Goal: Check status

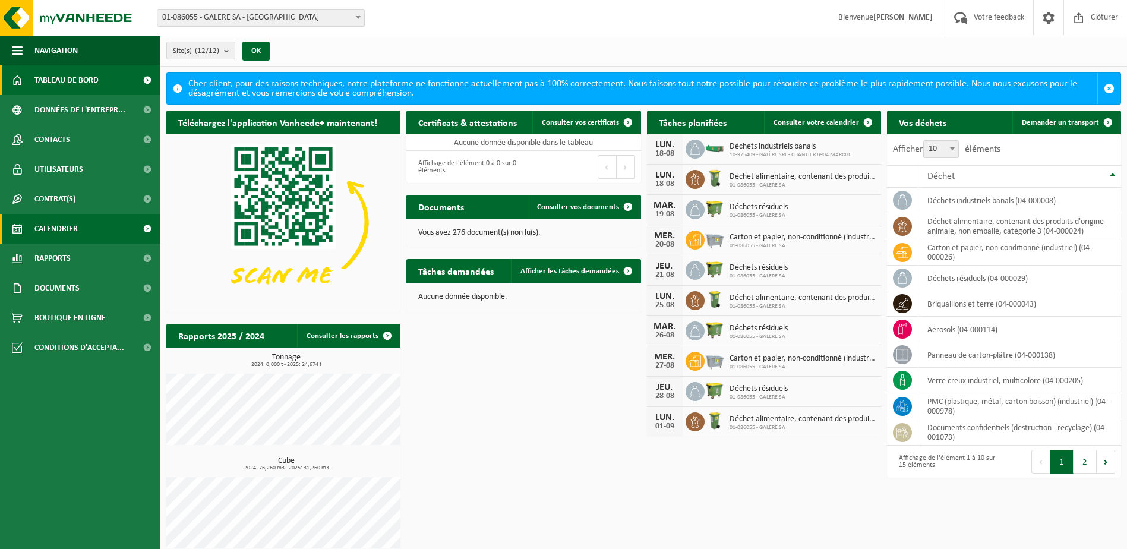
click at [63, 227] on span "Calendrier" at bounding box center [55, 229] width 43 height 30
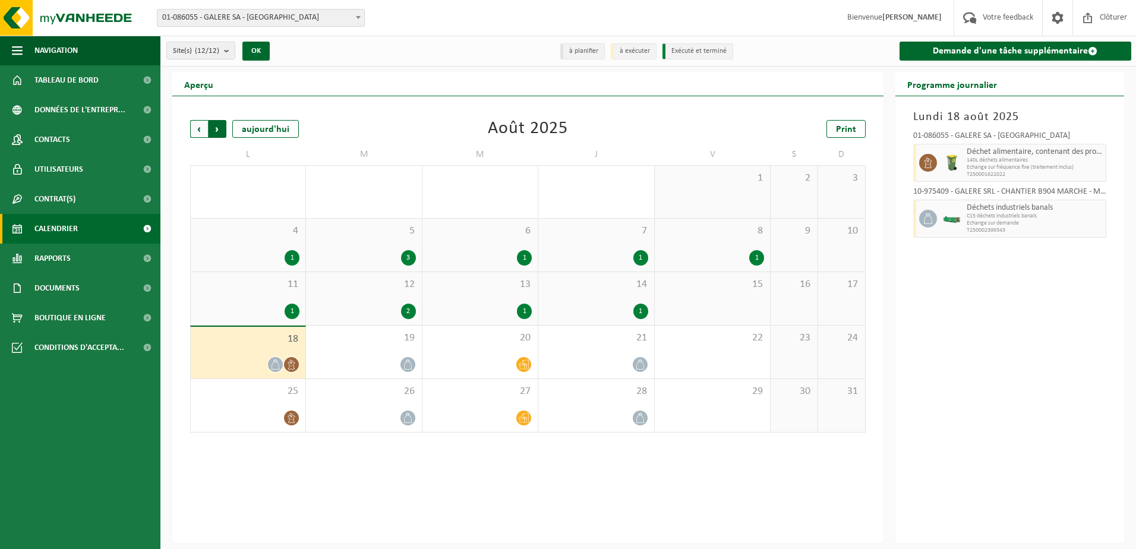
click at [207, 132] on span "Précédent" at bounding box center [199, 129] width 18 height 18
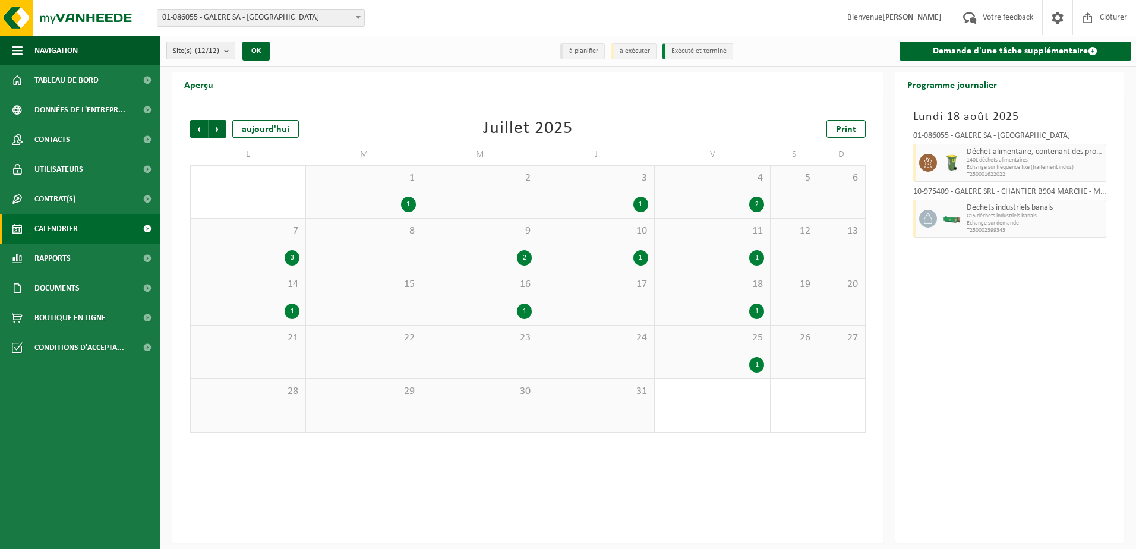
click at [205, 132] on span "Précédent" at bounding box center [199, 129] width 18 height 18
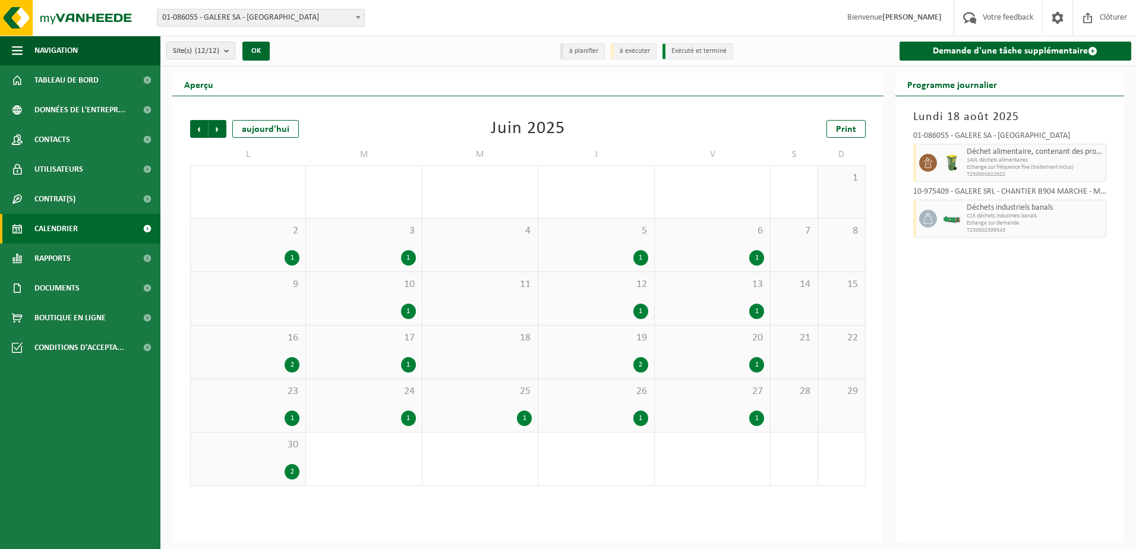
click at [296, 257] on div "1" at bounding box center [292, 257] width 15 height 15
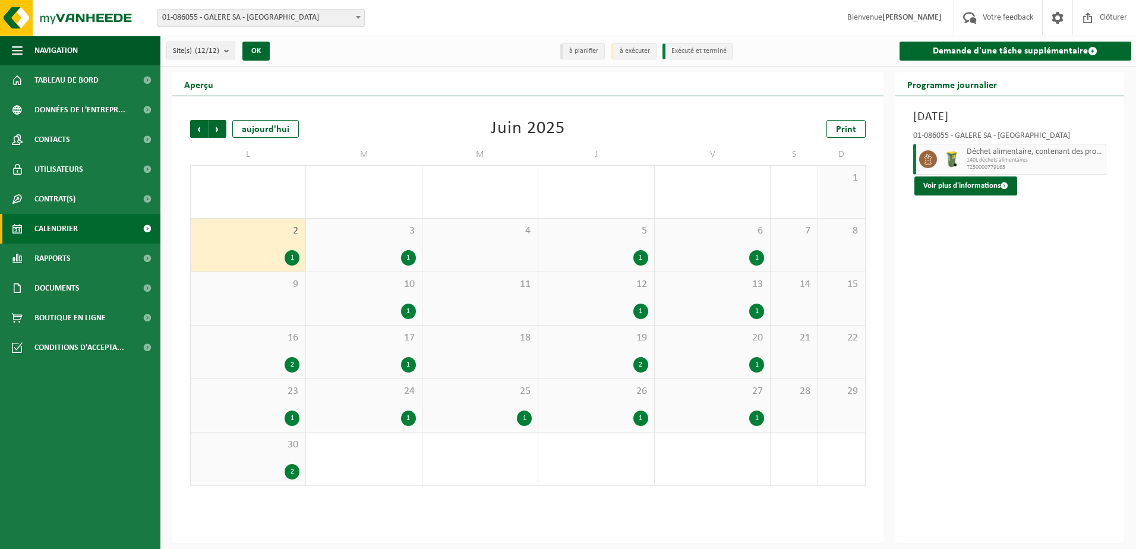
click at [411, 253] on div "1" at bounding box center [408, 257] width 15 height 15
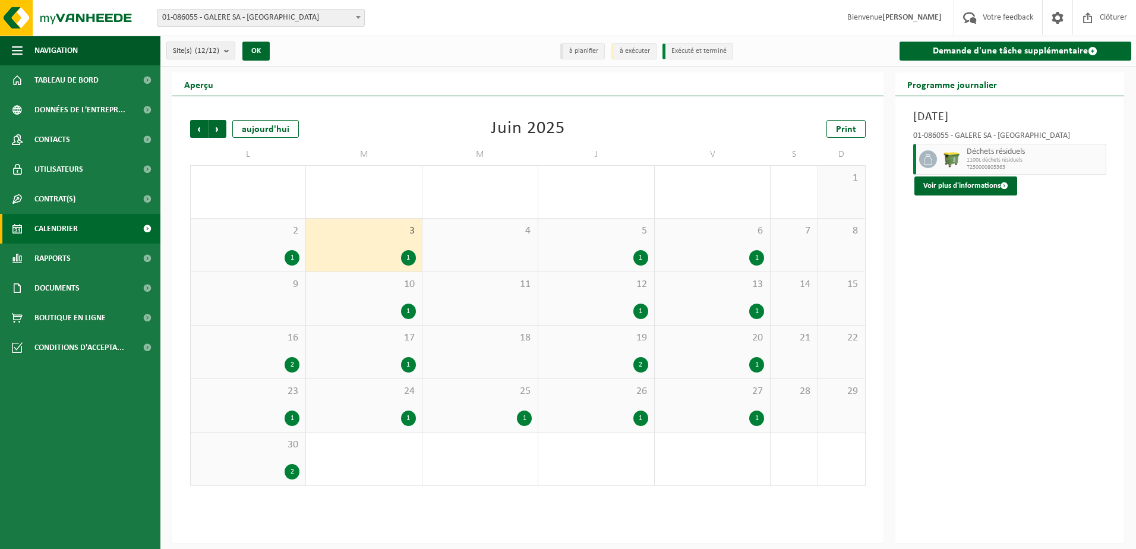
click at [604, 253] on div "1" at bounding box center [595, 257] width 103 height 15
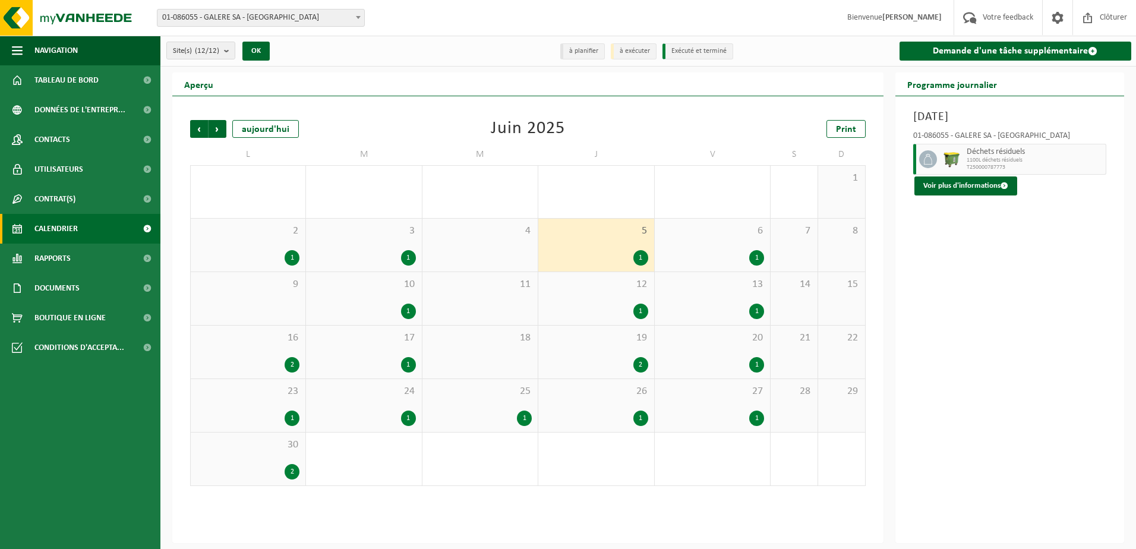
click at [743, 246] on div "6 1" at bounding box center [712, 245] width 115 height 53
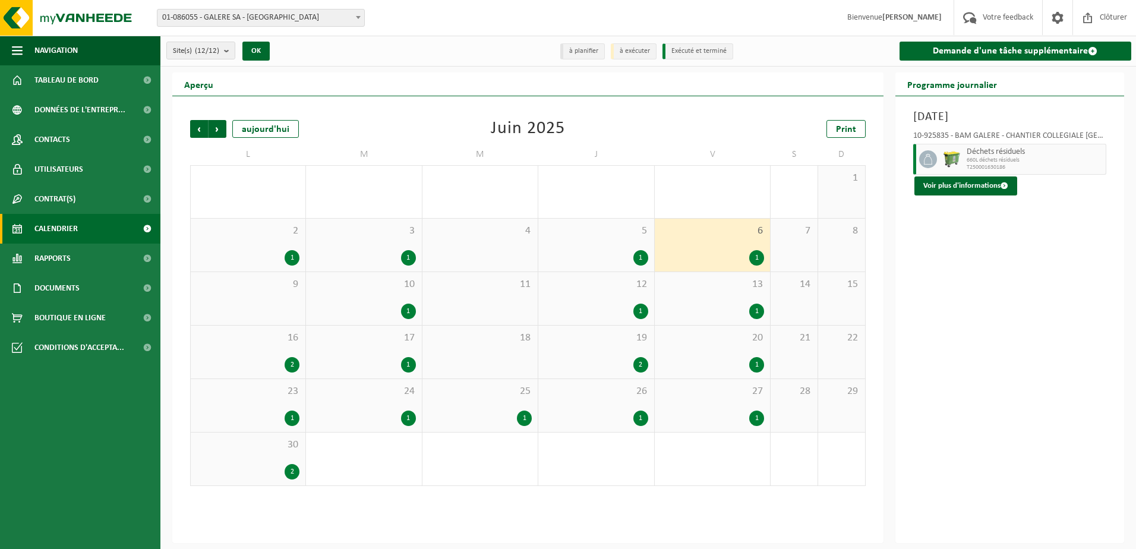
click at [405, 298] on div "10 1" at bounding box center [363, 298] width 115 height 53
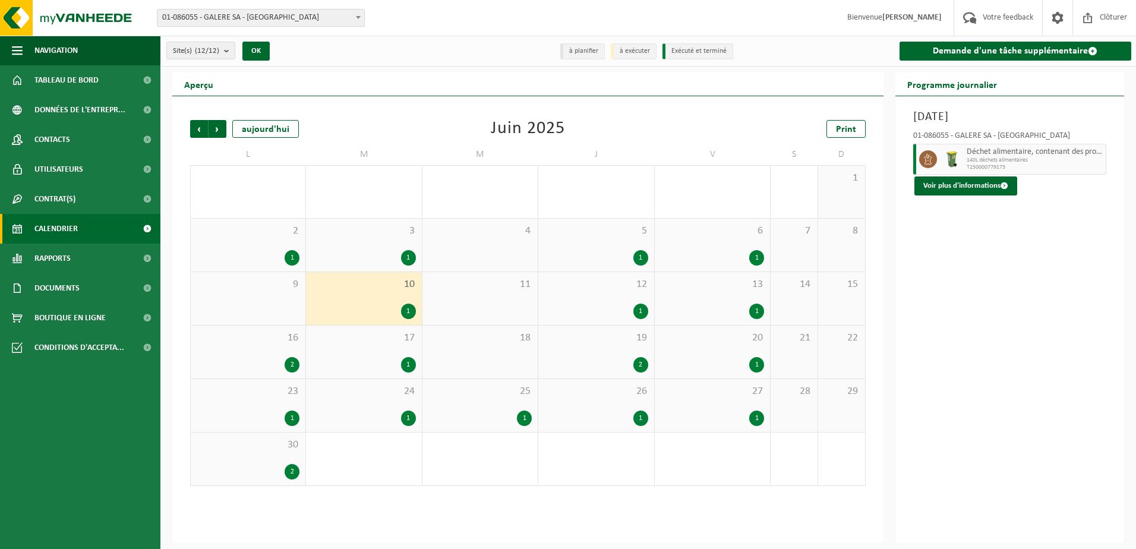
click at [623, 298] on div "12 1" at bounding box center [595, 298] width 115 height 53
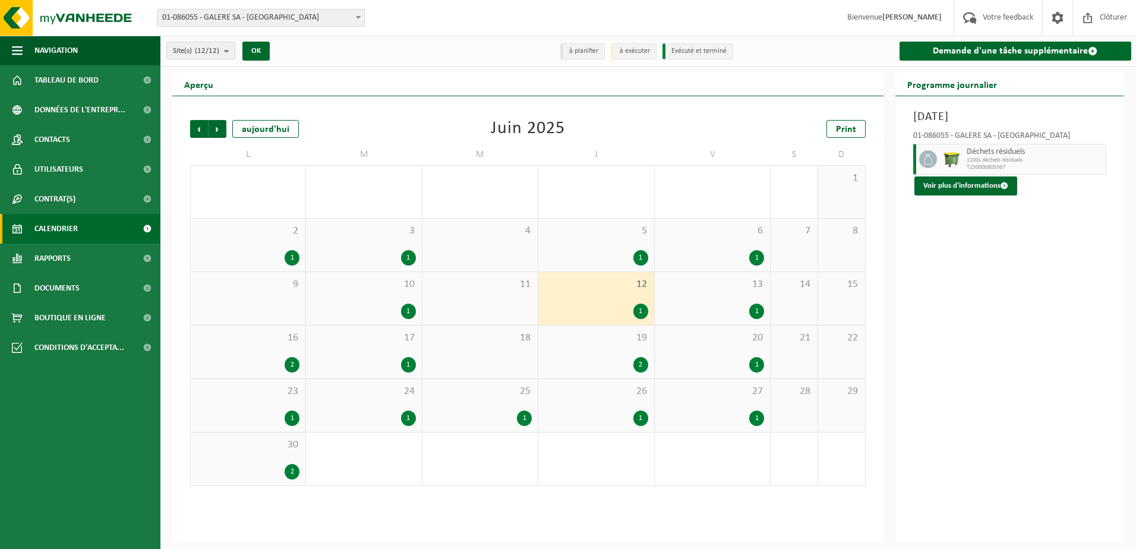
click at [681, 300] on div "13 1" at bounding box center [712, 298] width 115 height 53
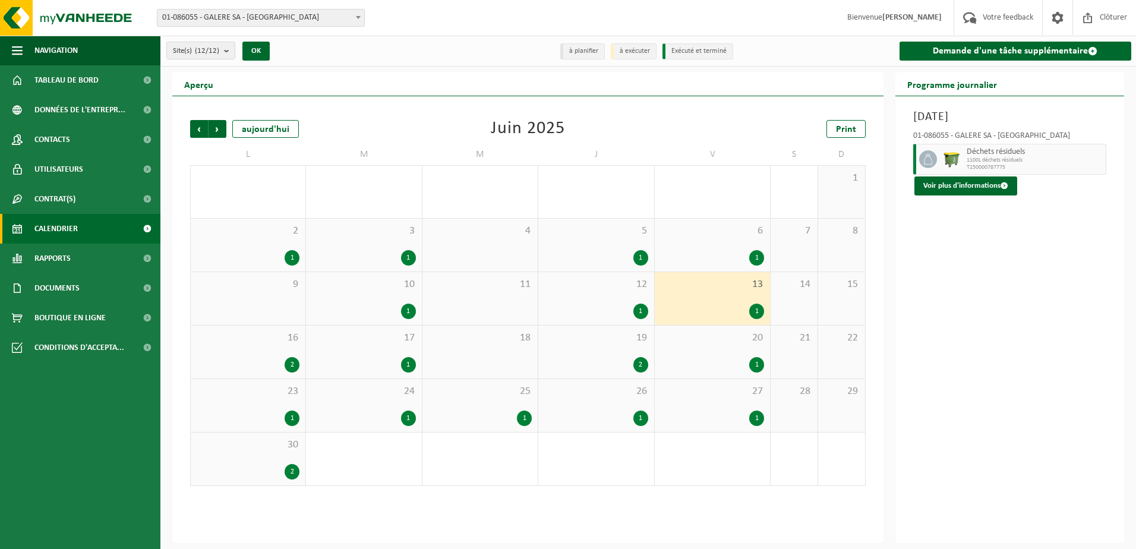
click at [681, 300] on div "13 1" at bounding box center [712, 298] width 115 height 53
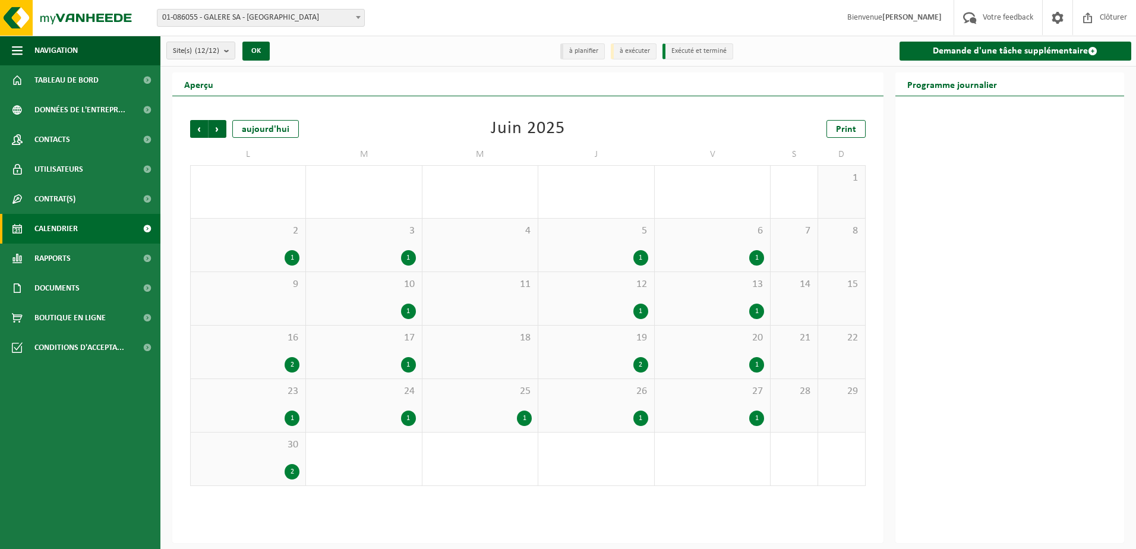
click at [720, 300] on div "13 1" at bounding box center [712, 298] width 115 height 53
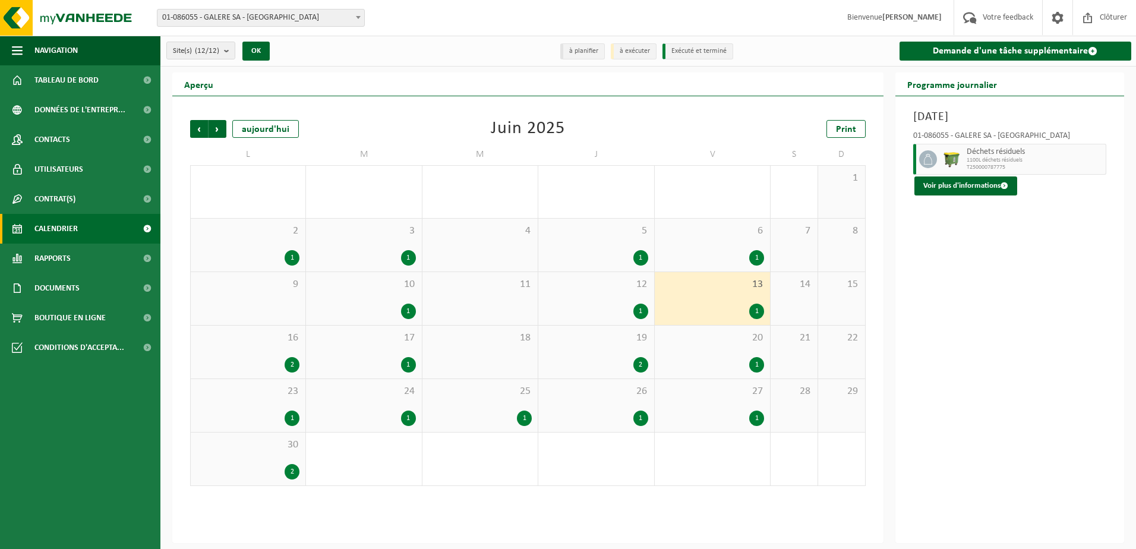
click at [257, 351] on div "16 2" at bounding box center [248, 352] width 115 height 53
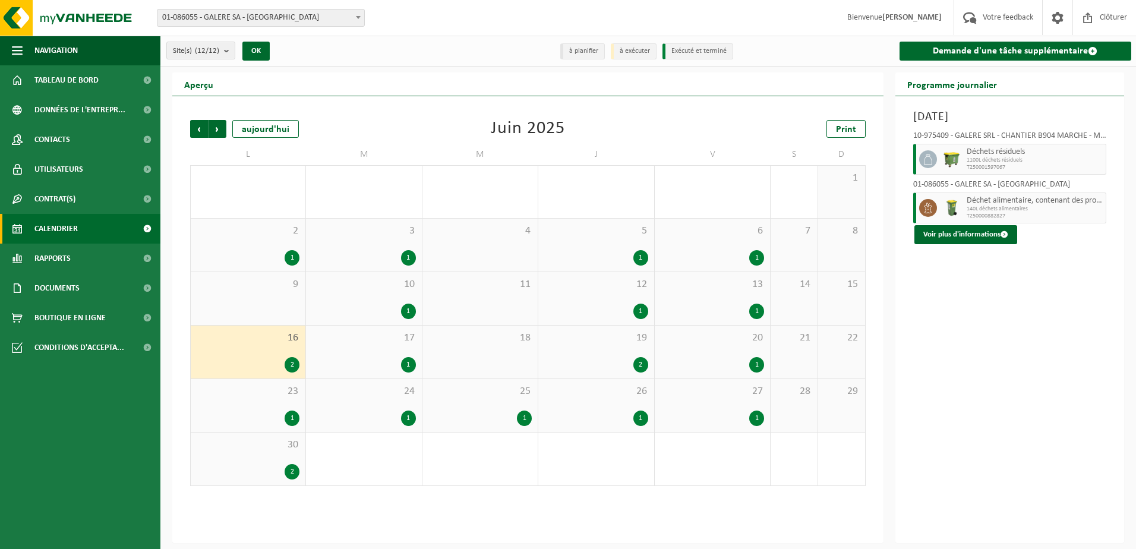
click at [269, 24] on span "01-086055 - GALERE SA - [GEOGRAPHIC_DATA]" at bounding box center [261, 18] width 207 height 17
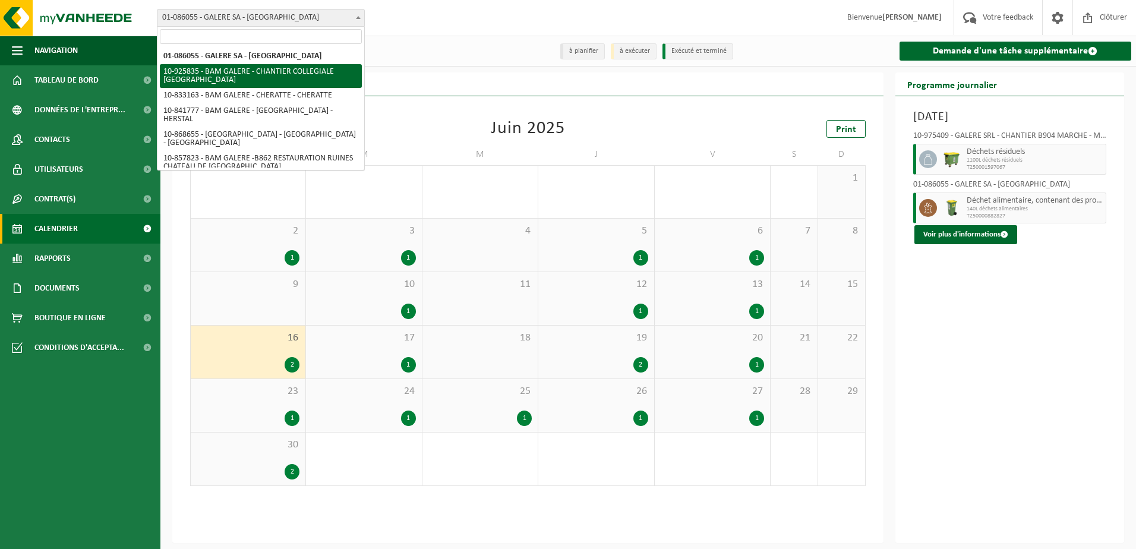
click at [944, 320] on div "[DATE] 10-975409 - GALÈRE SRL - CHANTIER B904 MARCHE - MARCHE-EN-FAMENNE Déchet…" at bounding box center [1010, 319] width 229 height 447
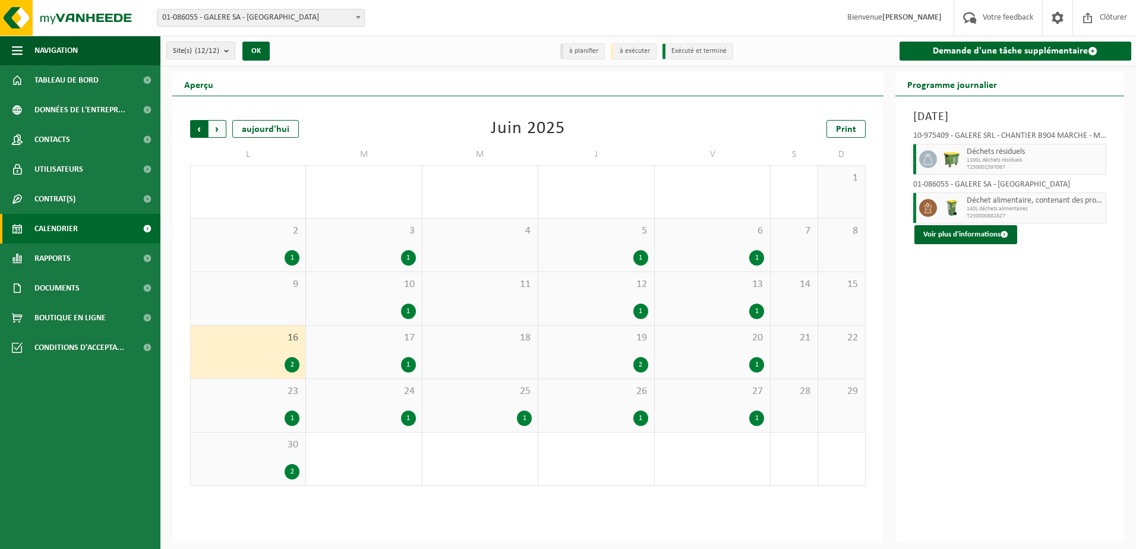
click at [222, 129] on span "Suivant" at bounding box center [218, 129] width 18 height 18
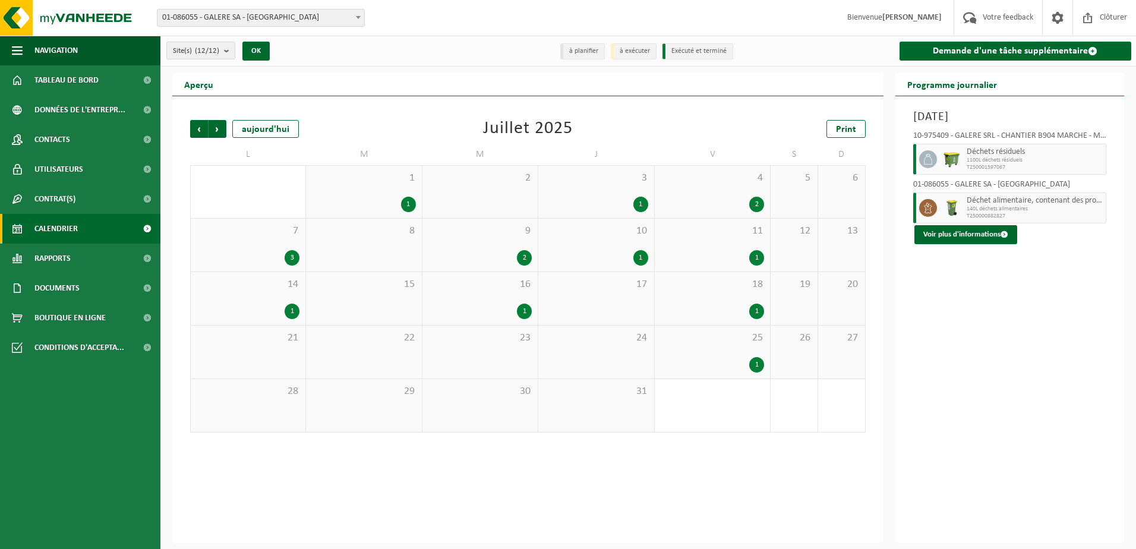
click at [760, 257] on div "1" at bounding box center [756, 257] width 15 height 15
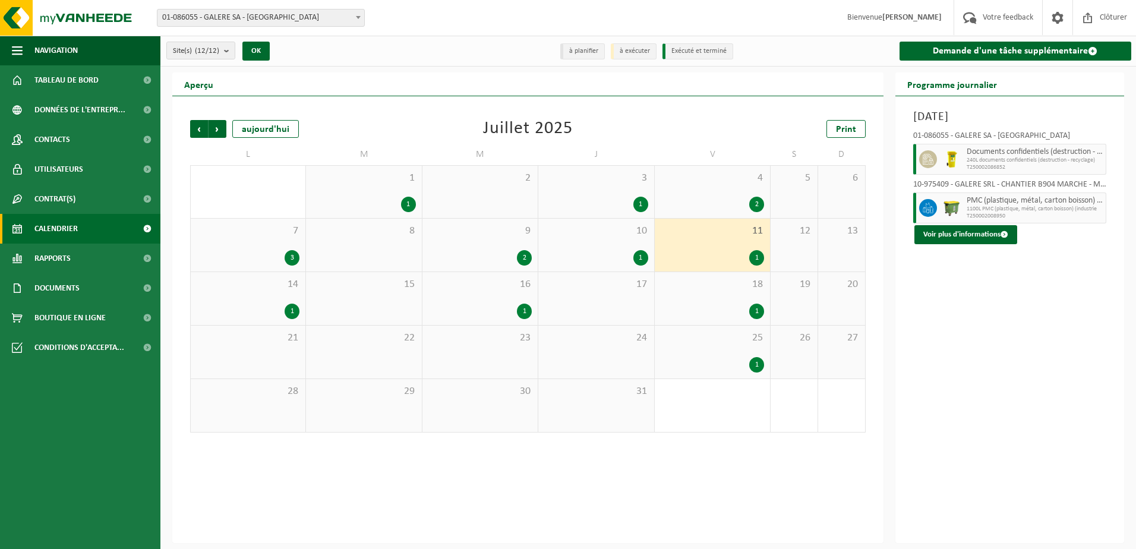
click at [267, 302] on div "14 1" at bounding box center [248, 298] width 115 height 53
